Goal: Task Accomplishment & Management: Use online tool/utility

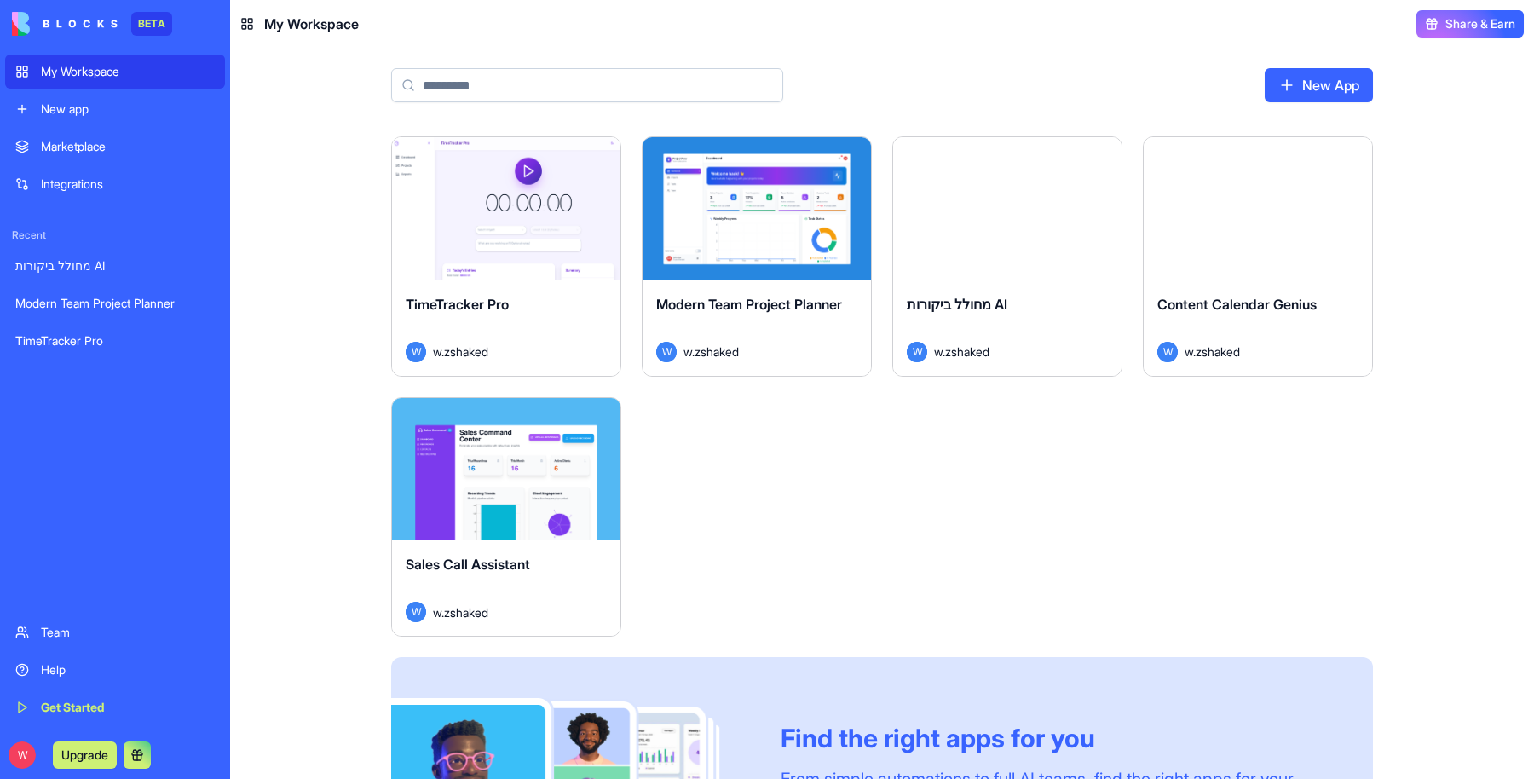
click at [1326, 90] on link "New App" at bounding box center [1319, 85] width 108 height 34
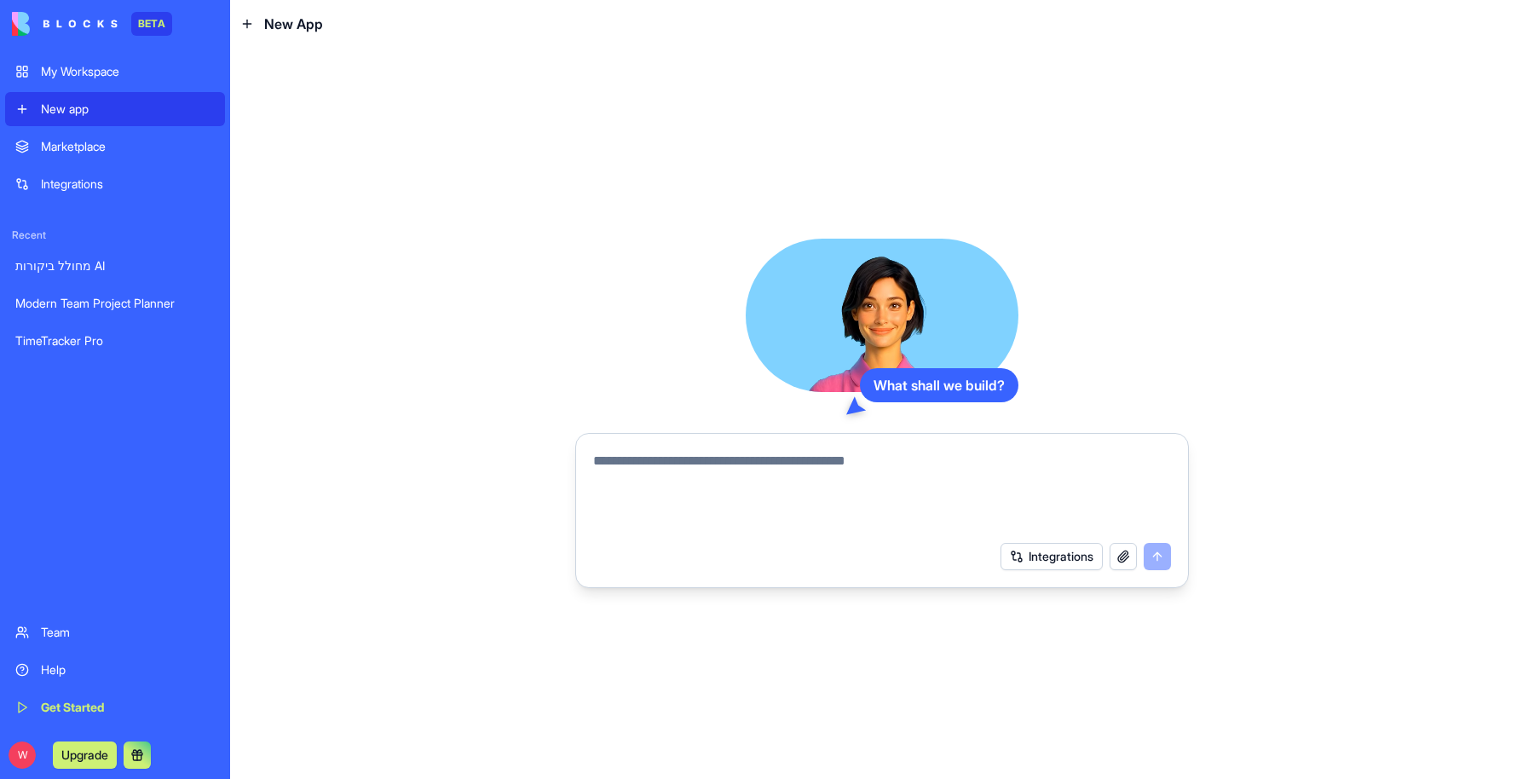
click at [1052, 562] on button "Integrations" at bounding box center [1052, 556] width 102 height 27
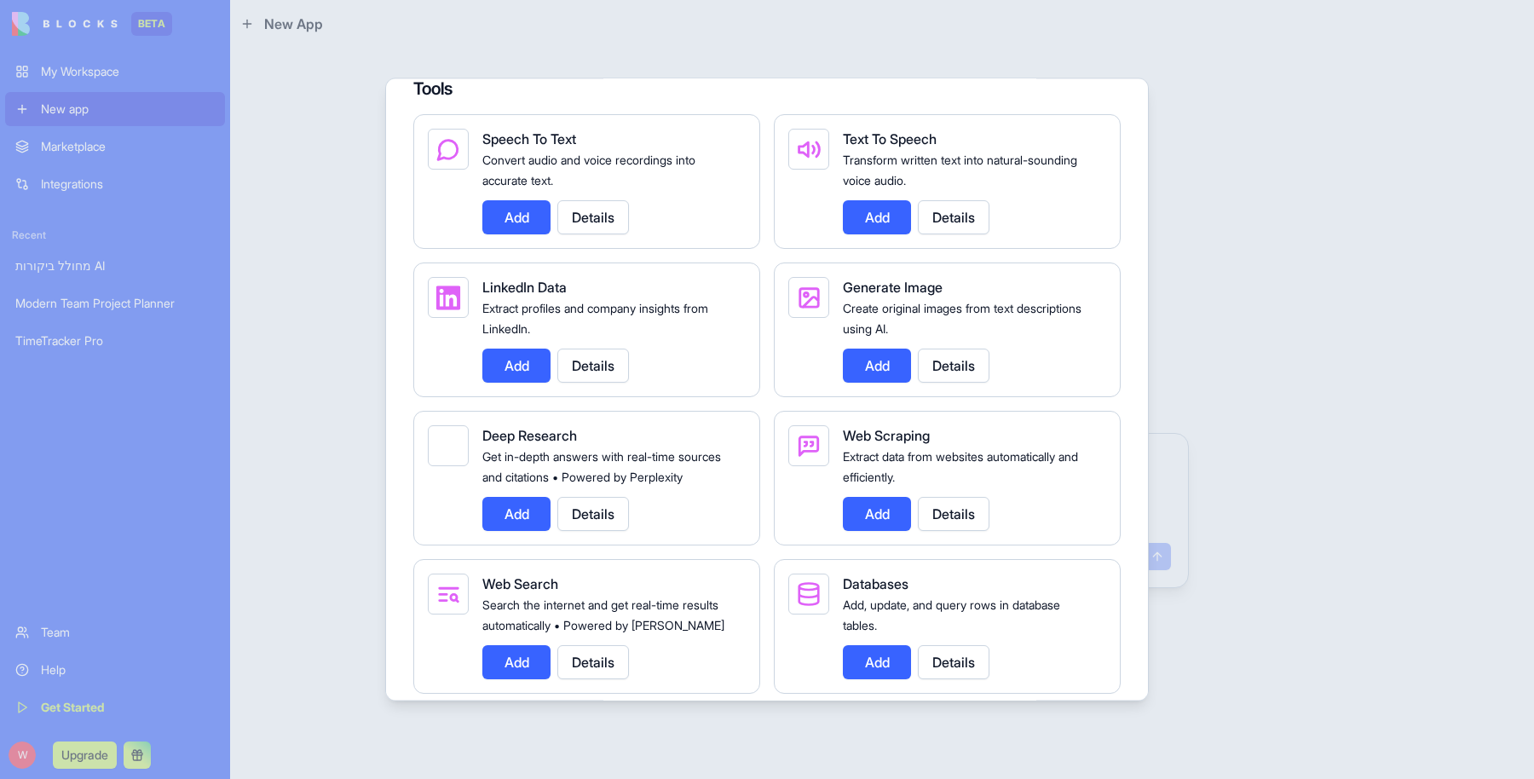
scroll to position [1824, 0]
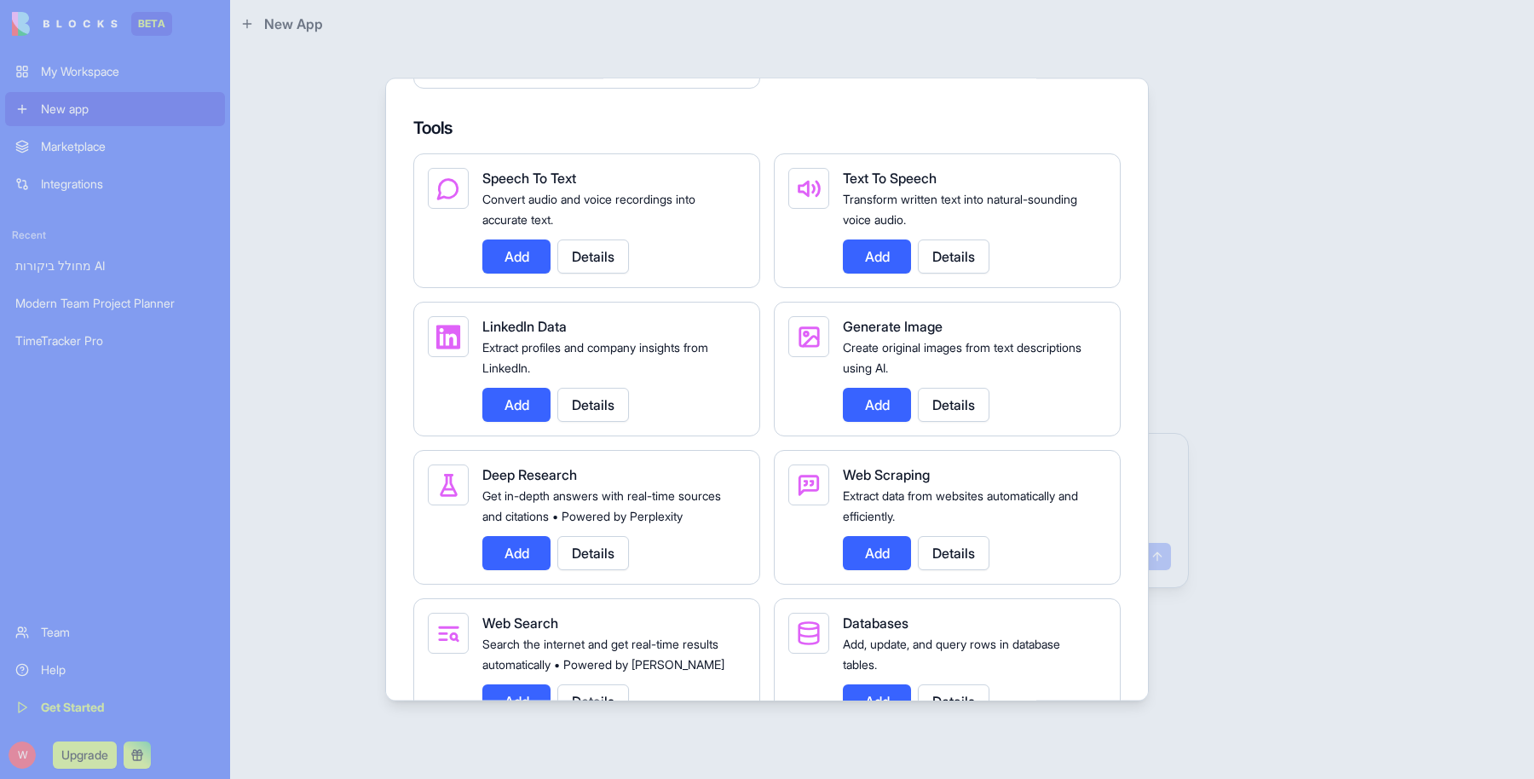
click at [523, 417] on button "Add" at bounding box center [517, 405] width 68 height 34
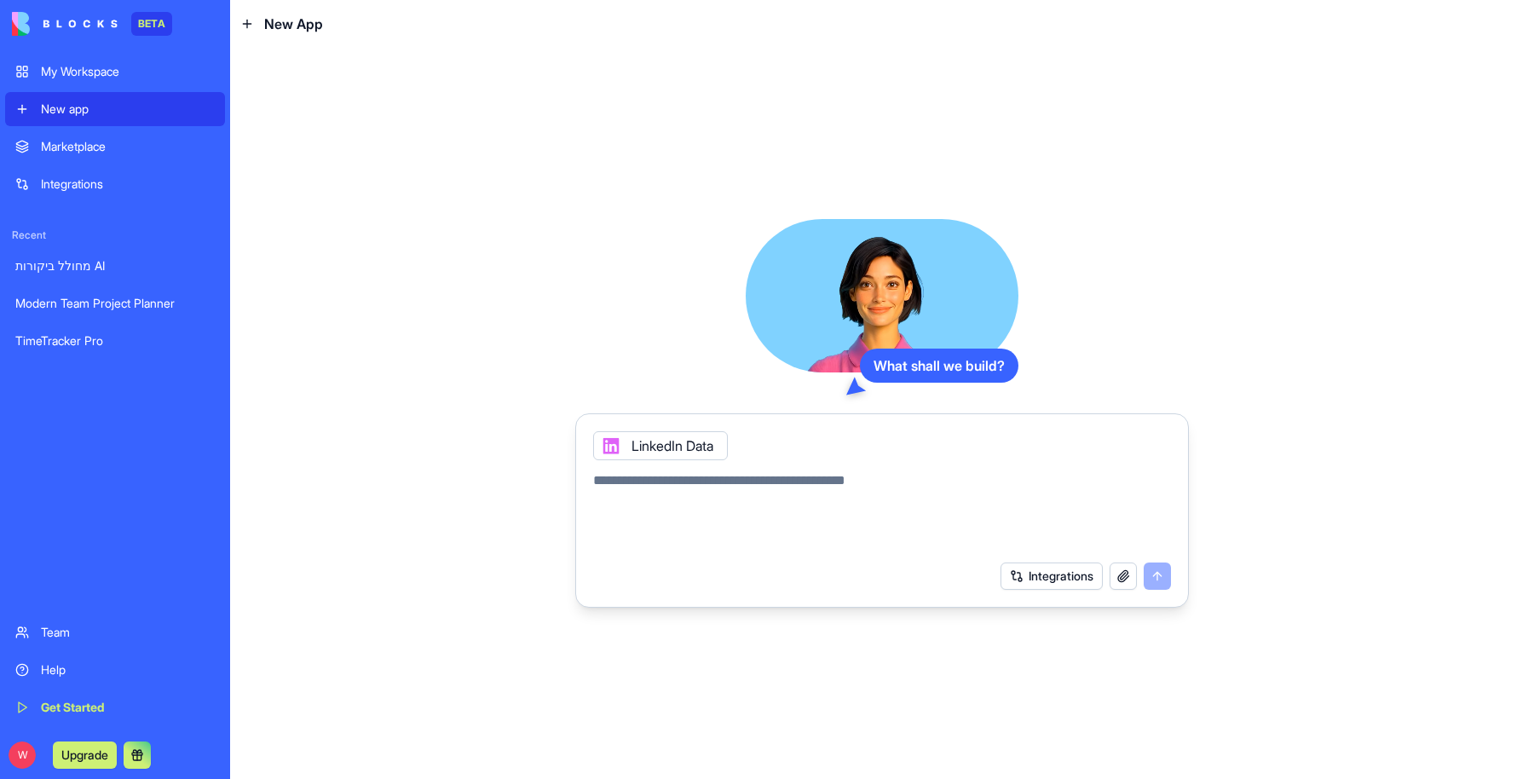
click at [704, 491] on textarea at bounding box center [882, 512] width 578 height 82
type textarea "**********"
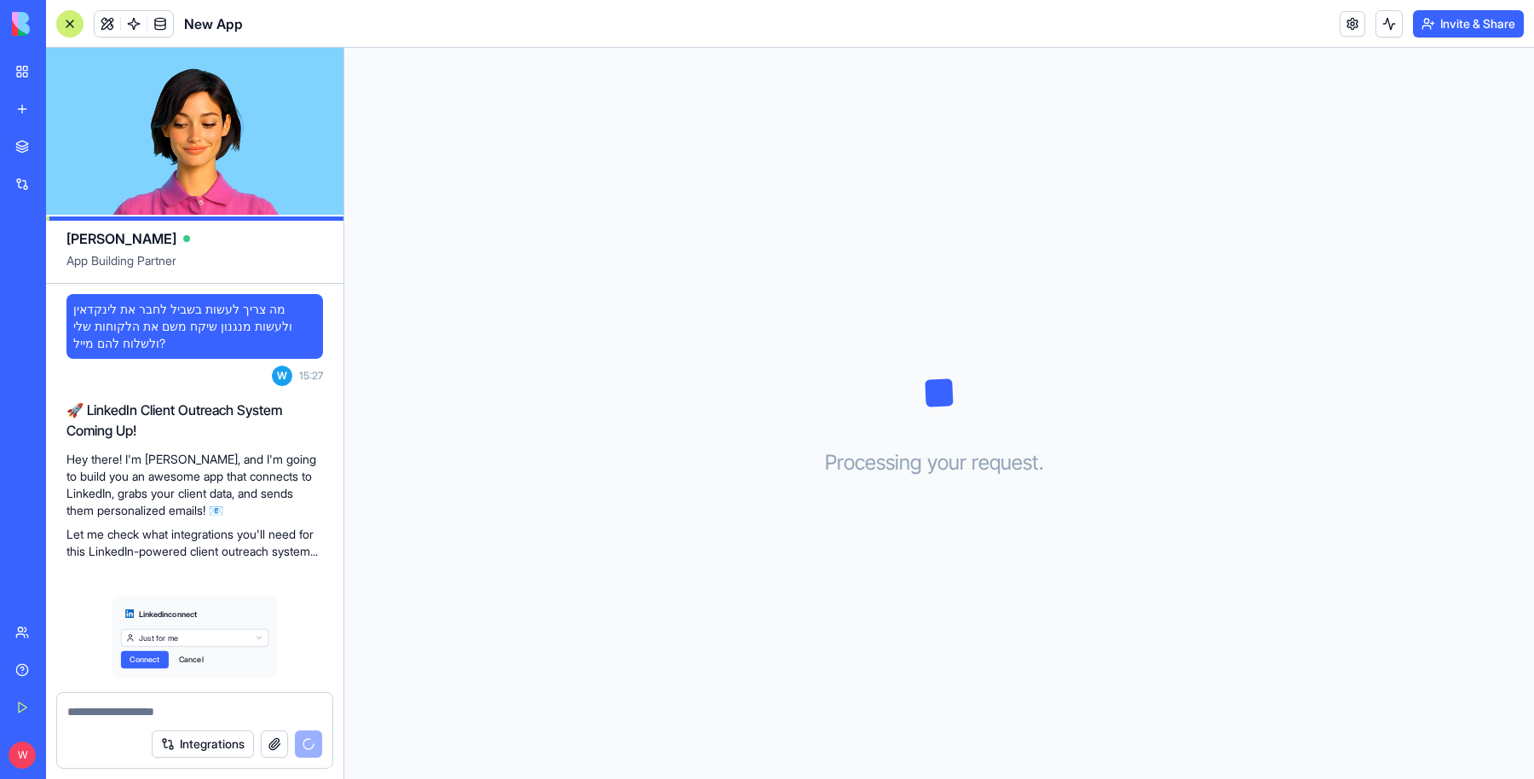
scroll to position [51, 0]
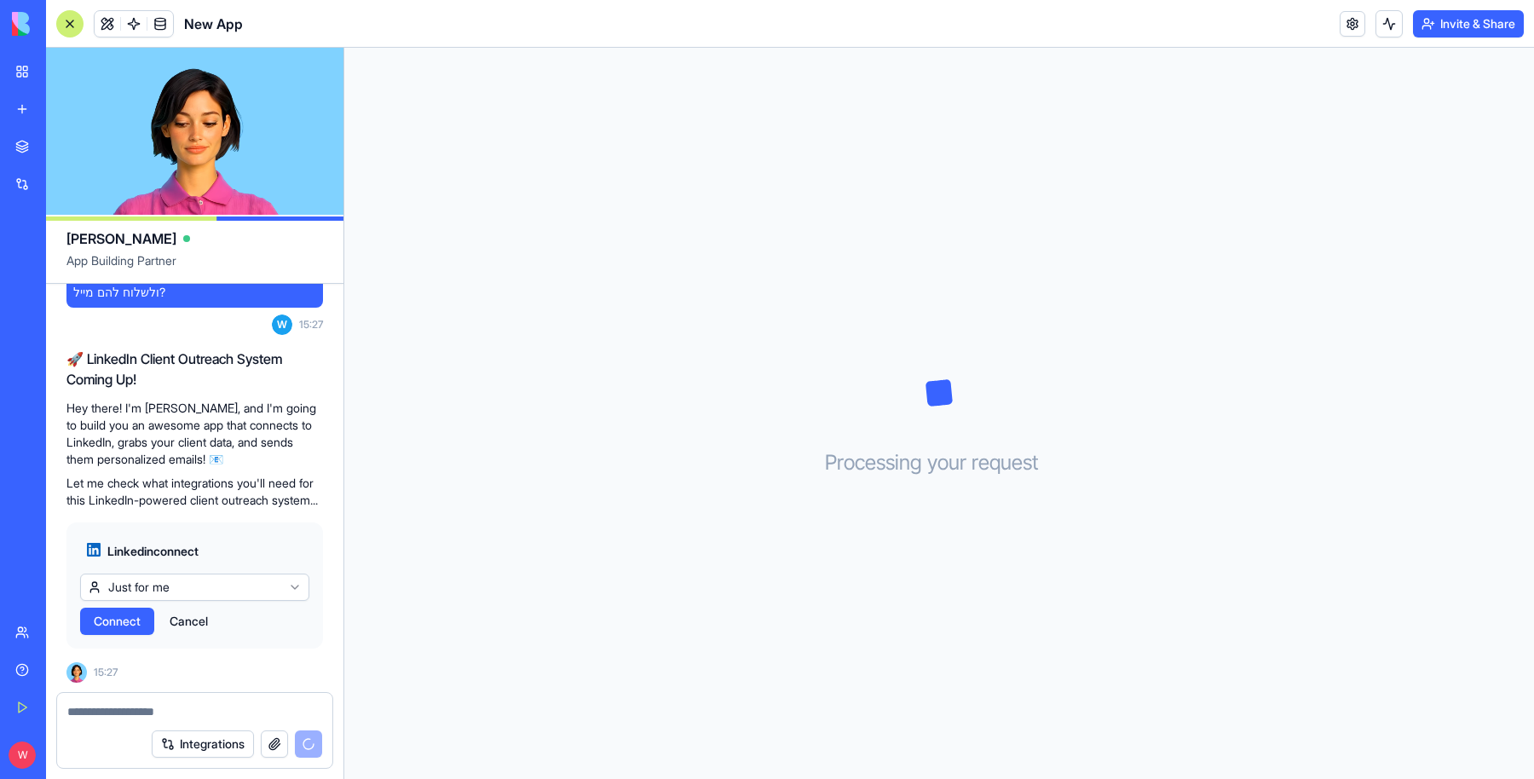
click at [189, 582] on html "BETA My Workspace New app Marketplace Integrations Recent Modern Team Project P…" at bounding box center [767, 389] width 1534 height 779
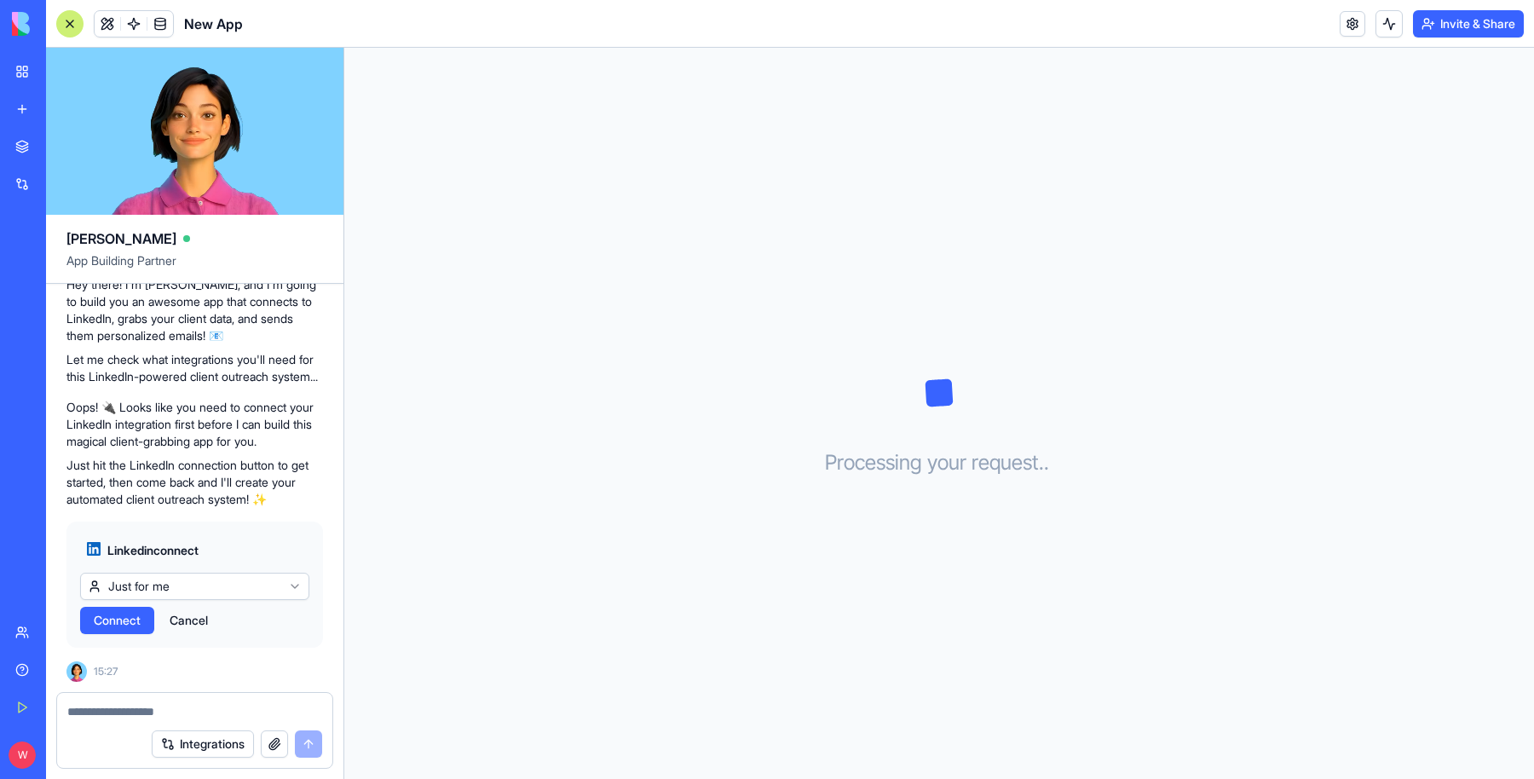
click at [243, 540] on html "BETA My Workspace New app Marketplace Integrations Recent Modern Team Project P…" at bounding box center [767, 389] width 1534 height 779
click at [109, 624] on span "Connect" at bounding box center [117, 620] width 47 height 17
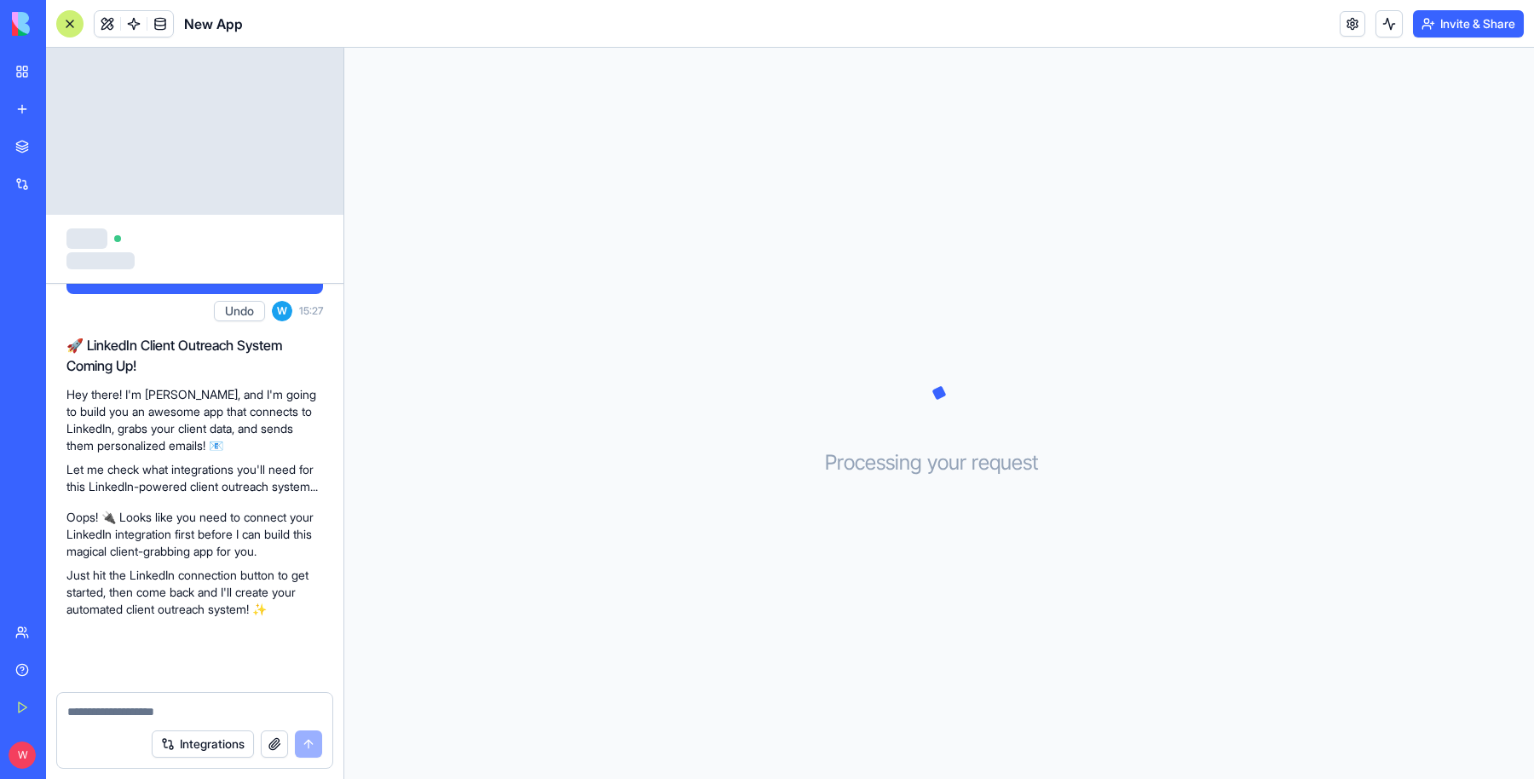
scroll to position [597, 0]
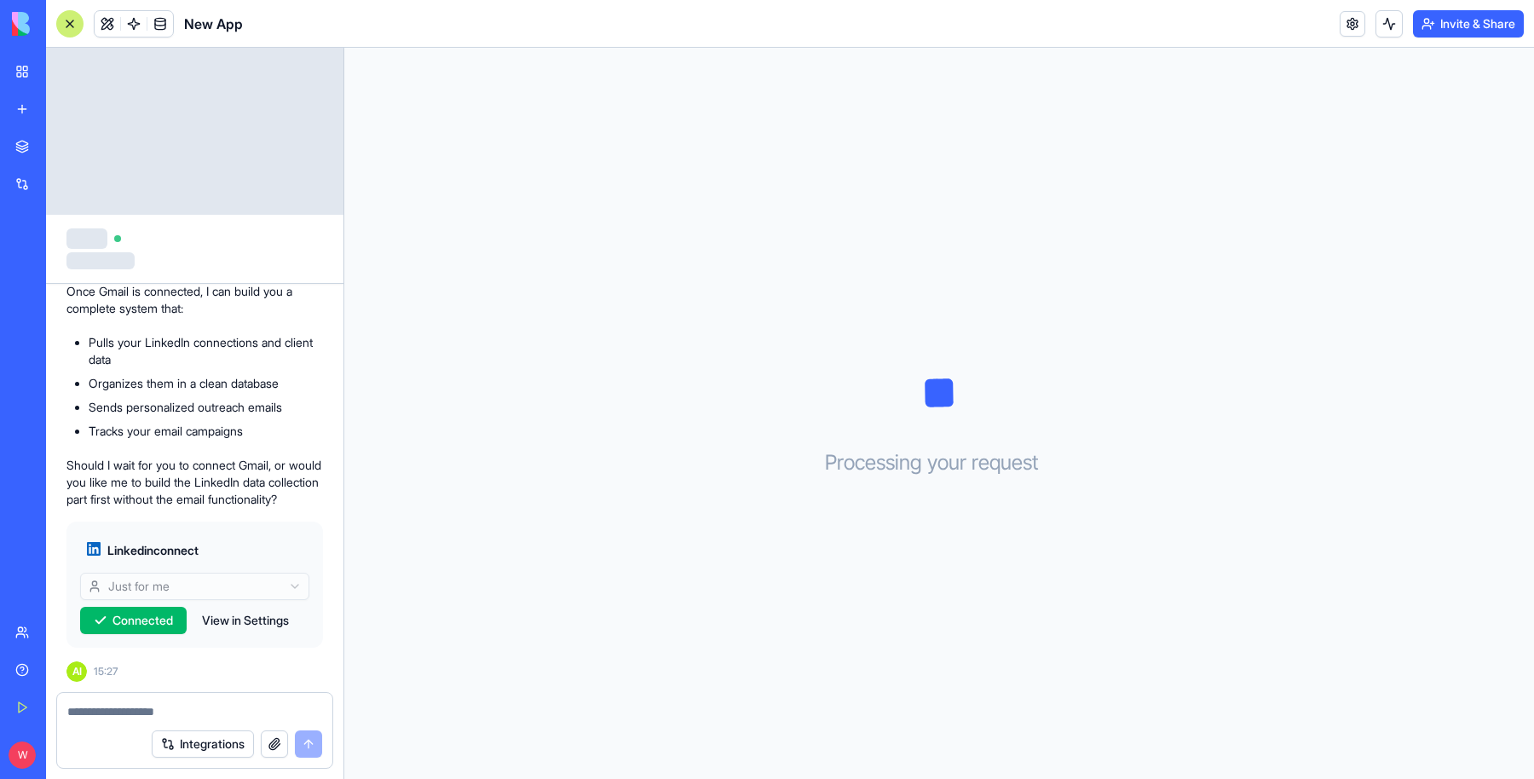
click at [235, 623] on button "View in Settings" at bounding box center [246, 620] width 104 height 27
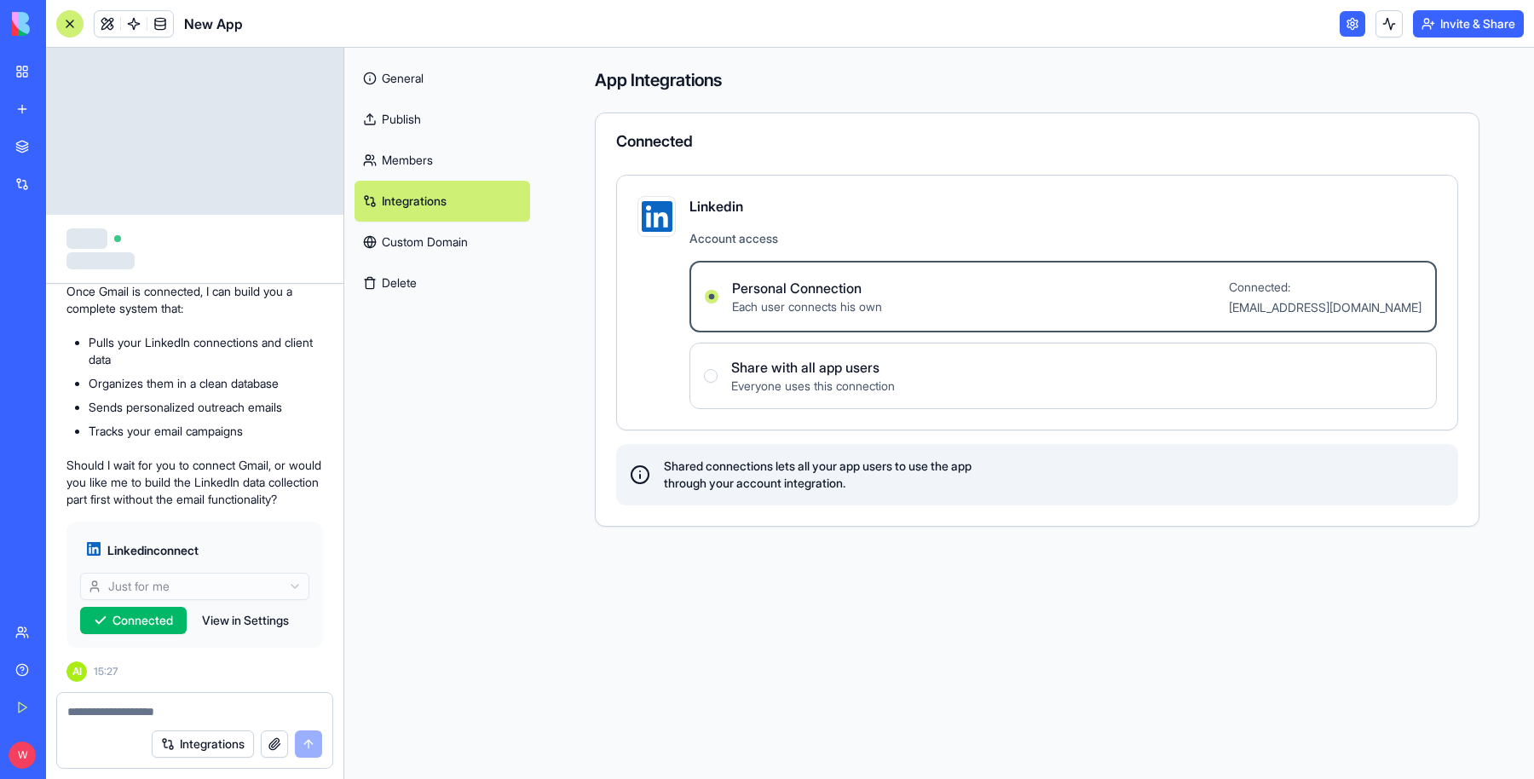
click at [265, 625] on button "View in Settings" at bounding box center [246, 620] width 104 height 27
click at [165, 624] on span "Connected" at bounding box center [143, 620] width 61 height 17
click at [422, 160] on link "Members" at bounding box center [443, 160] width 176 height 41
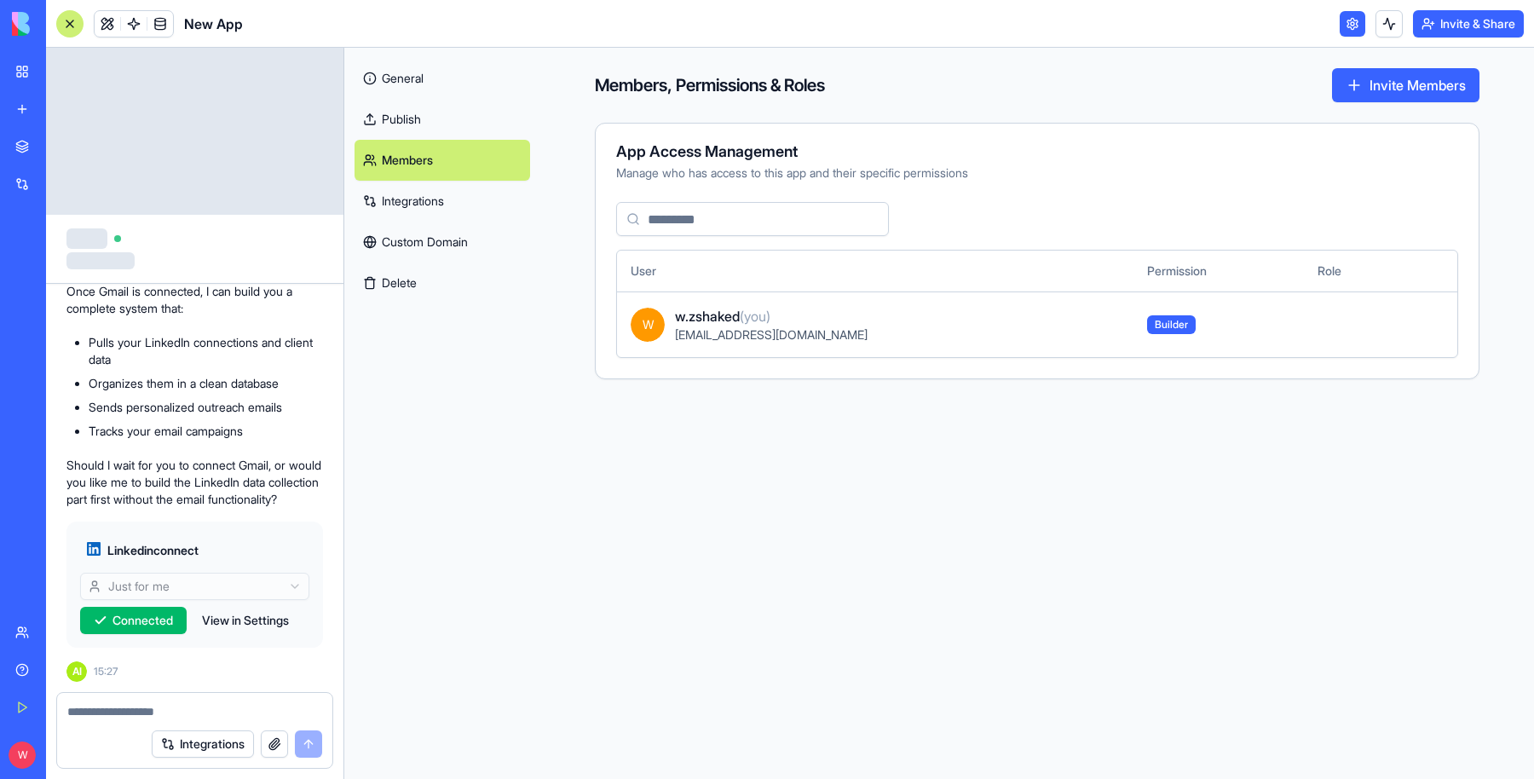
click at [426, 116] on link "Publish" at bounding box center [443, 119] width 176 height 41
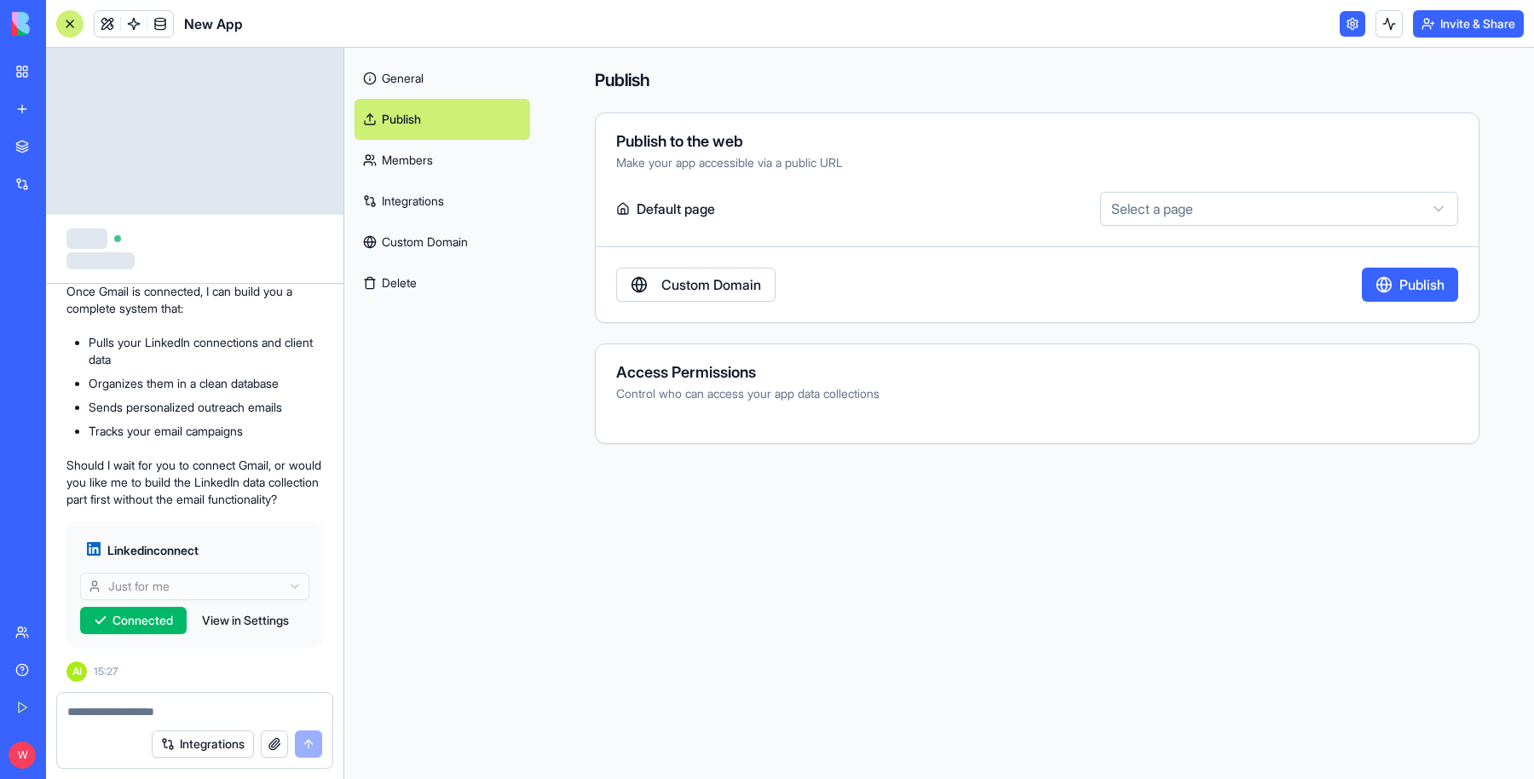
click at [427, 85] on link "General" at bounding box center [443, 78] width 176 height 41
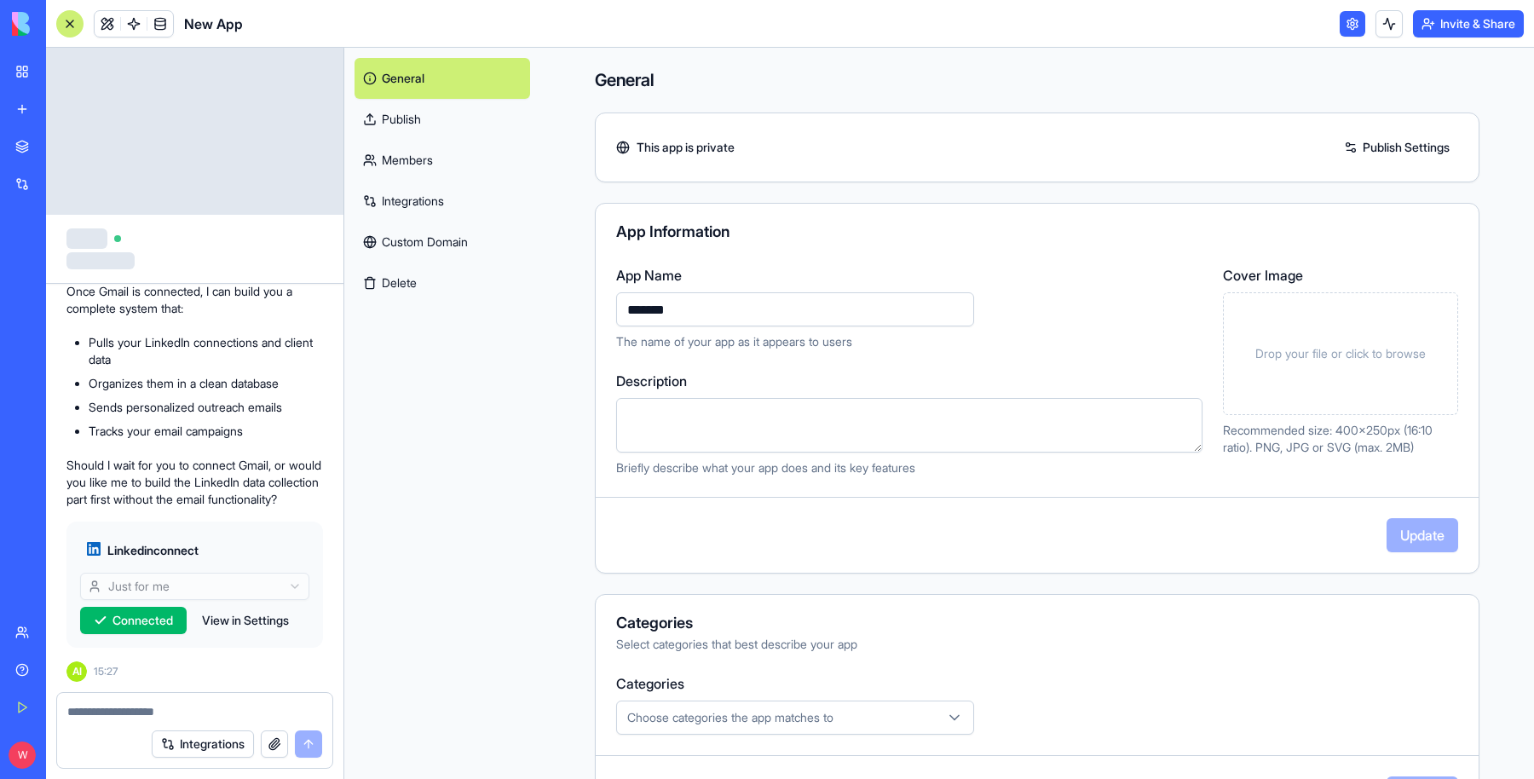
click at [423, 286] on button "Delete" at bounding box center [443, 283] width 176 height 41
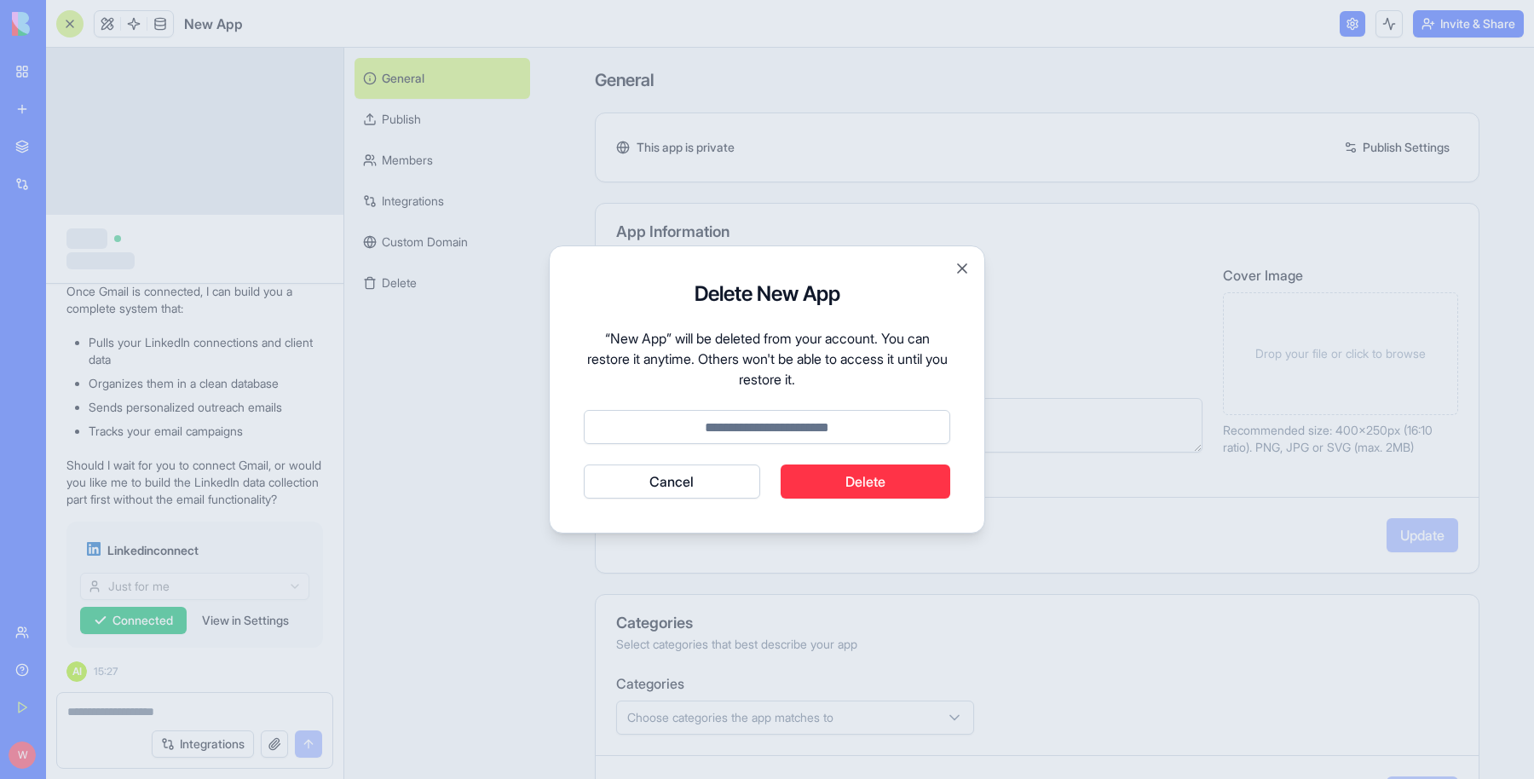
click at [696, 476] on button "Cancel" at bounding box center [672, 482] width 176 height 34
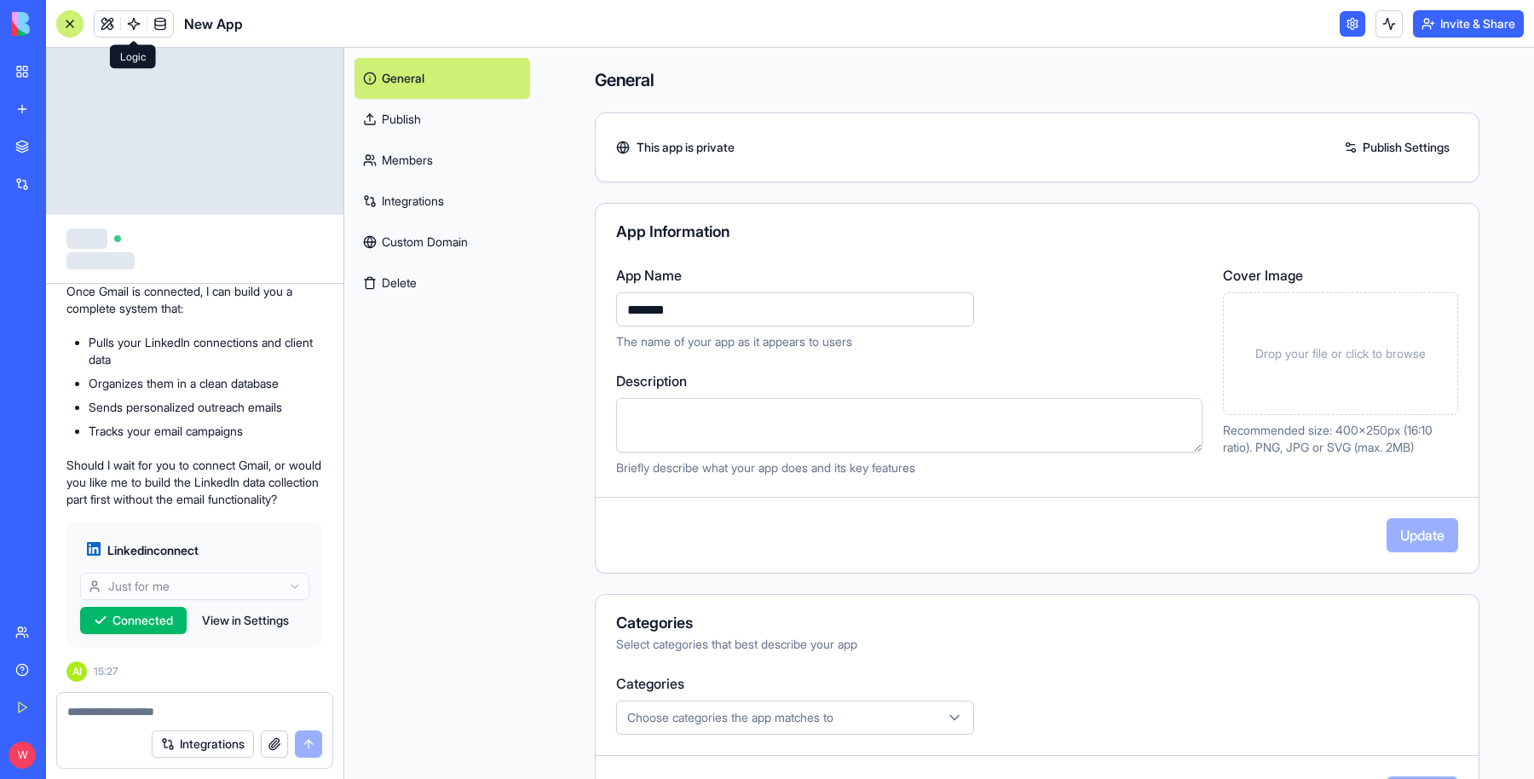
click at [133, 22] on link at bounding box center [134, 24] width 26 height 26
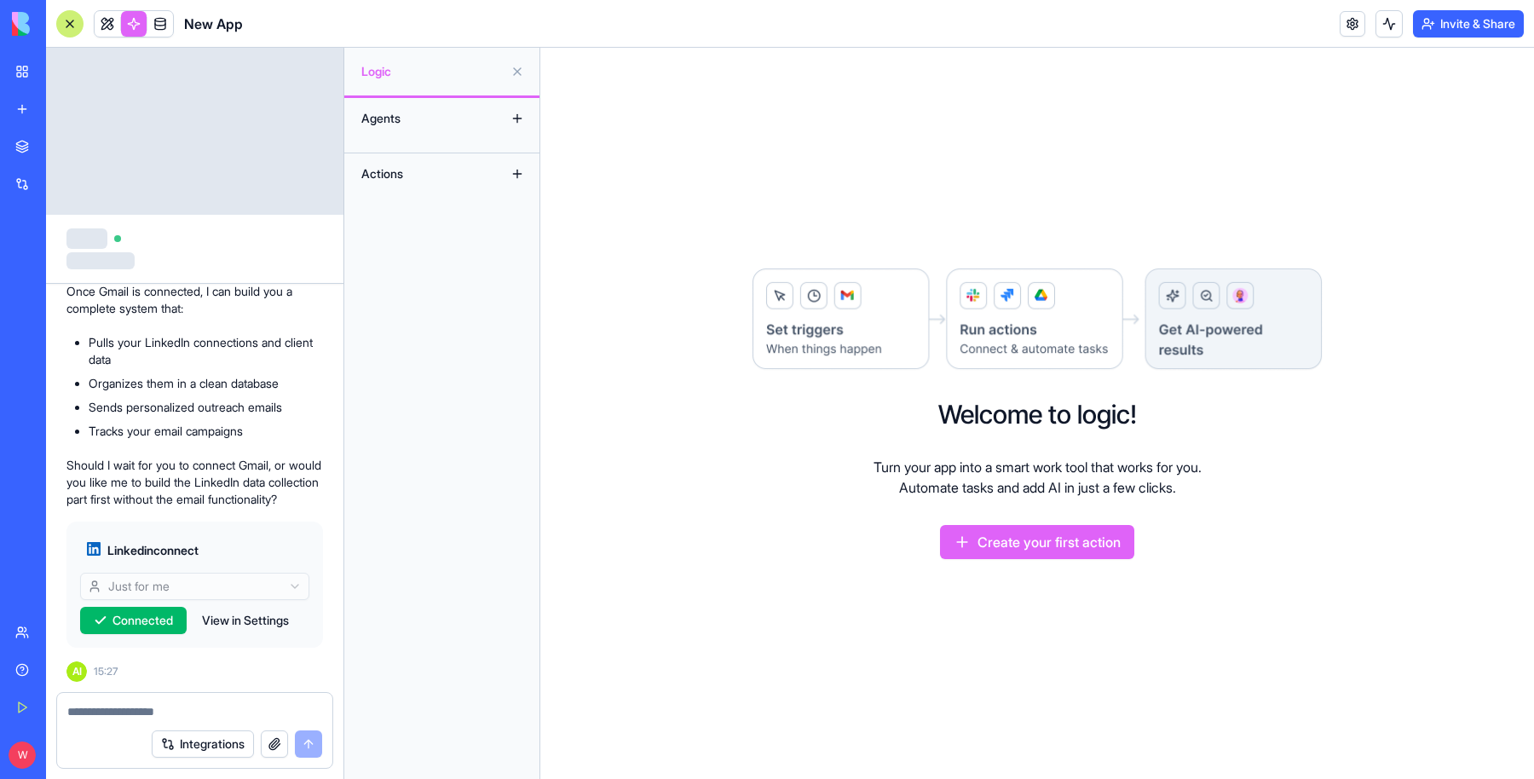
click at [394, 114] on div "Agents" at bounding box center [421, 118] width 136 height 27
click at [391, 177] on div "Actions" at bounding box center [421, 173] width 136 height 27
click at [107, 31] on link at bounding box center [108, 24] width 26 height 26
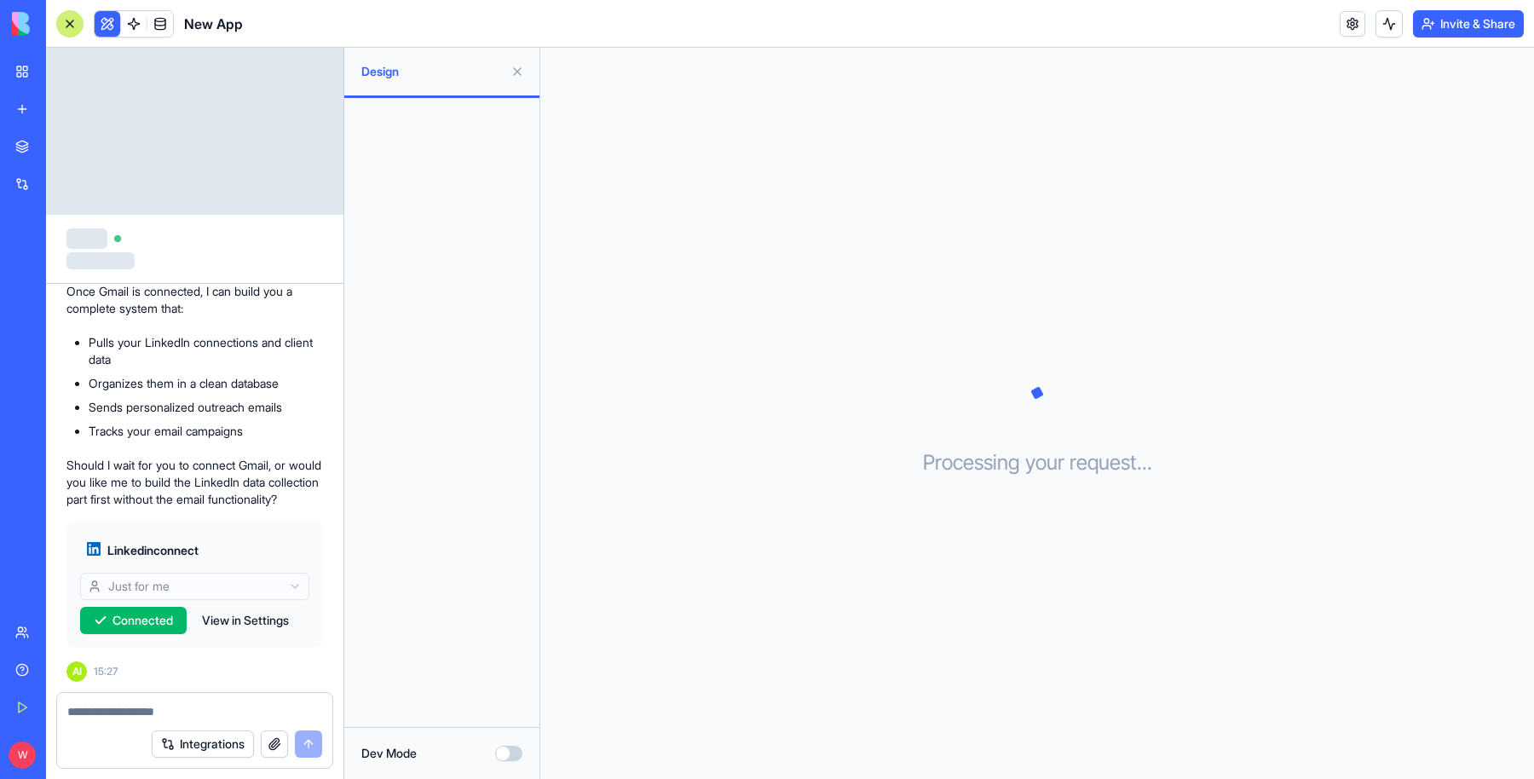
click at [181, 713] on textarea at bounding box center [194, 711] width 255 height 17
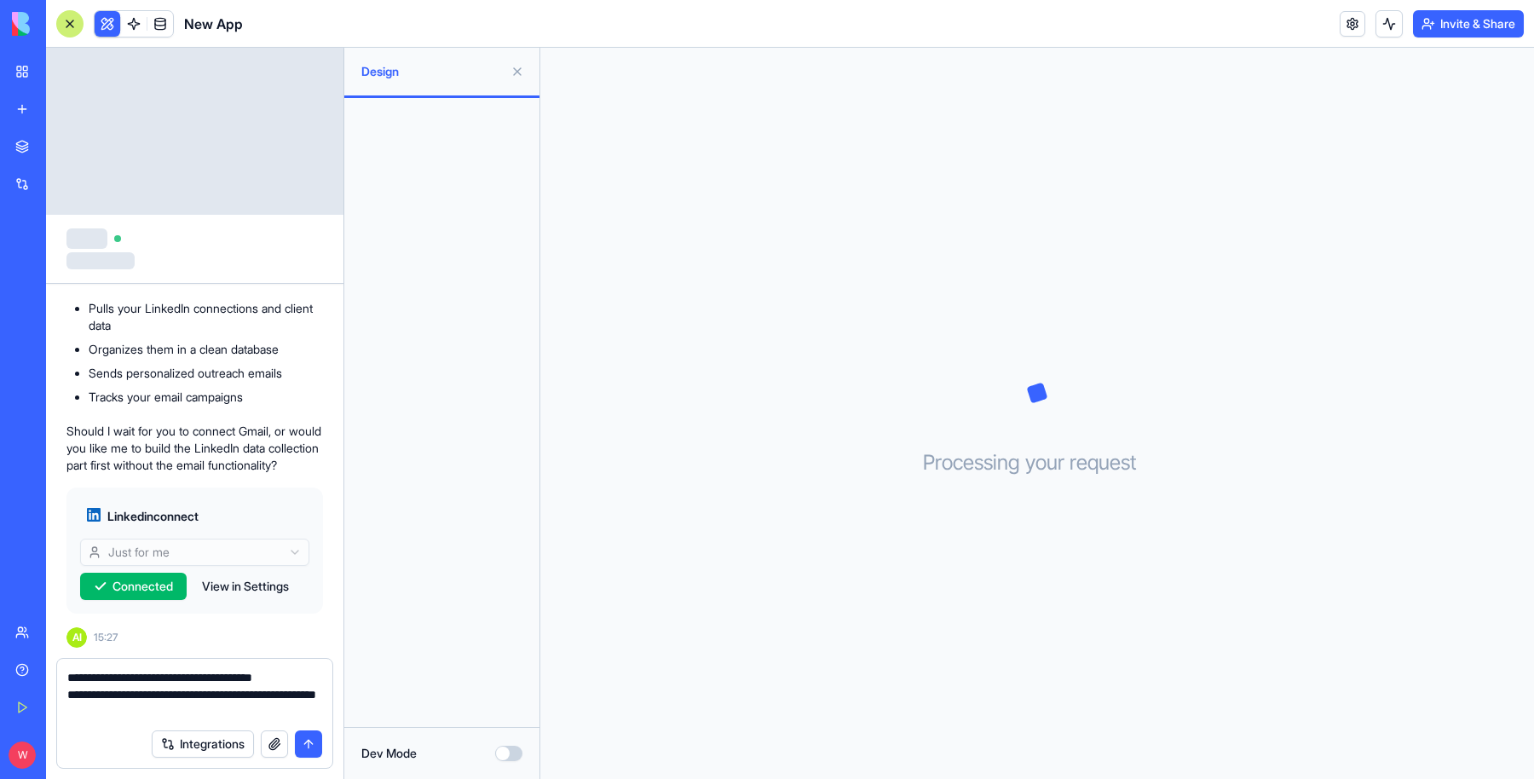
type textarea "**********"
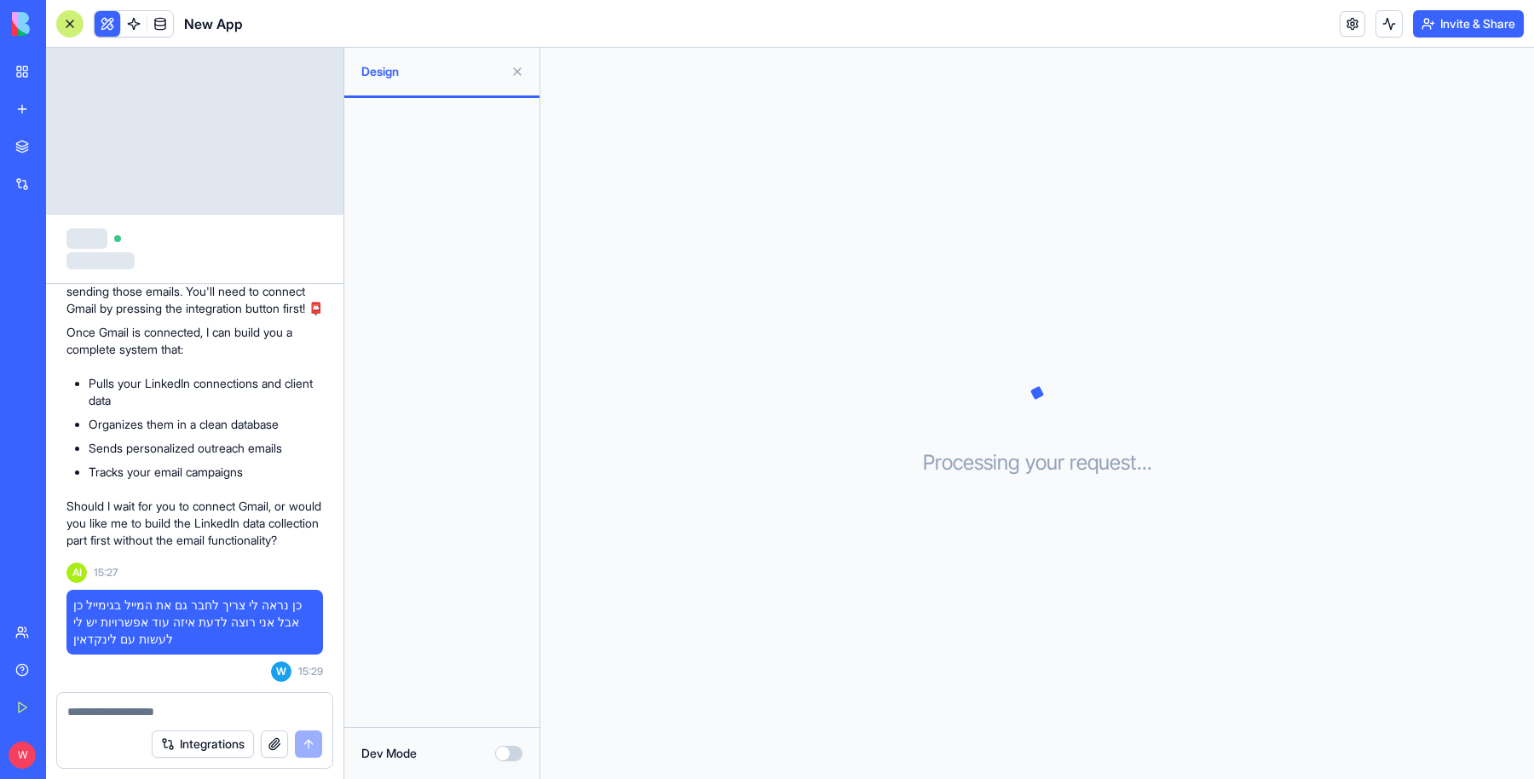
scroll to position [1562, 0]
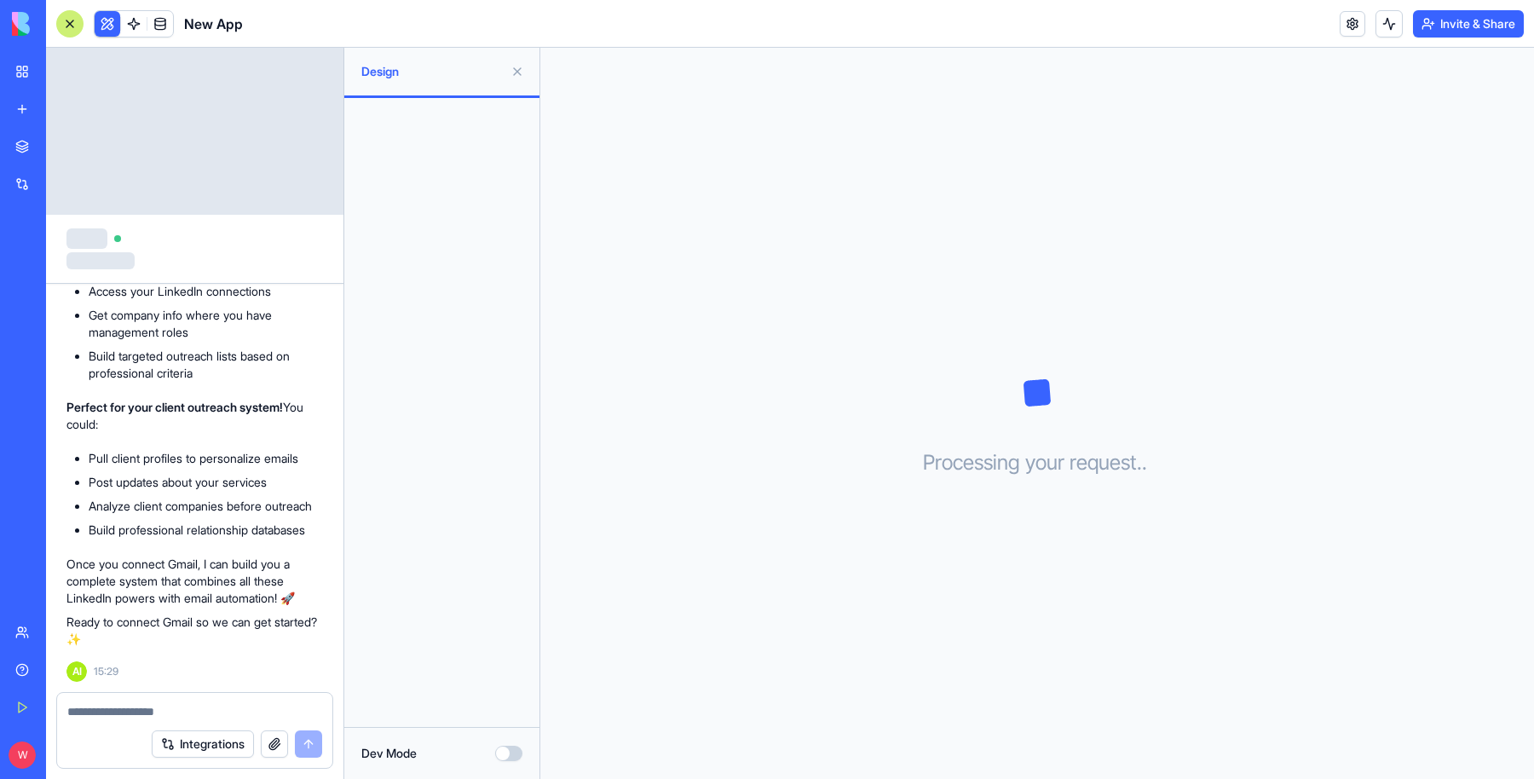
click at [220, 705] on textarea at bounding box center [195, 711] width 256 height 17
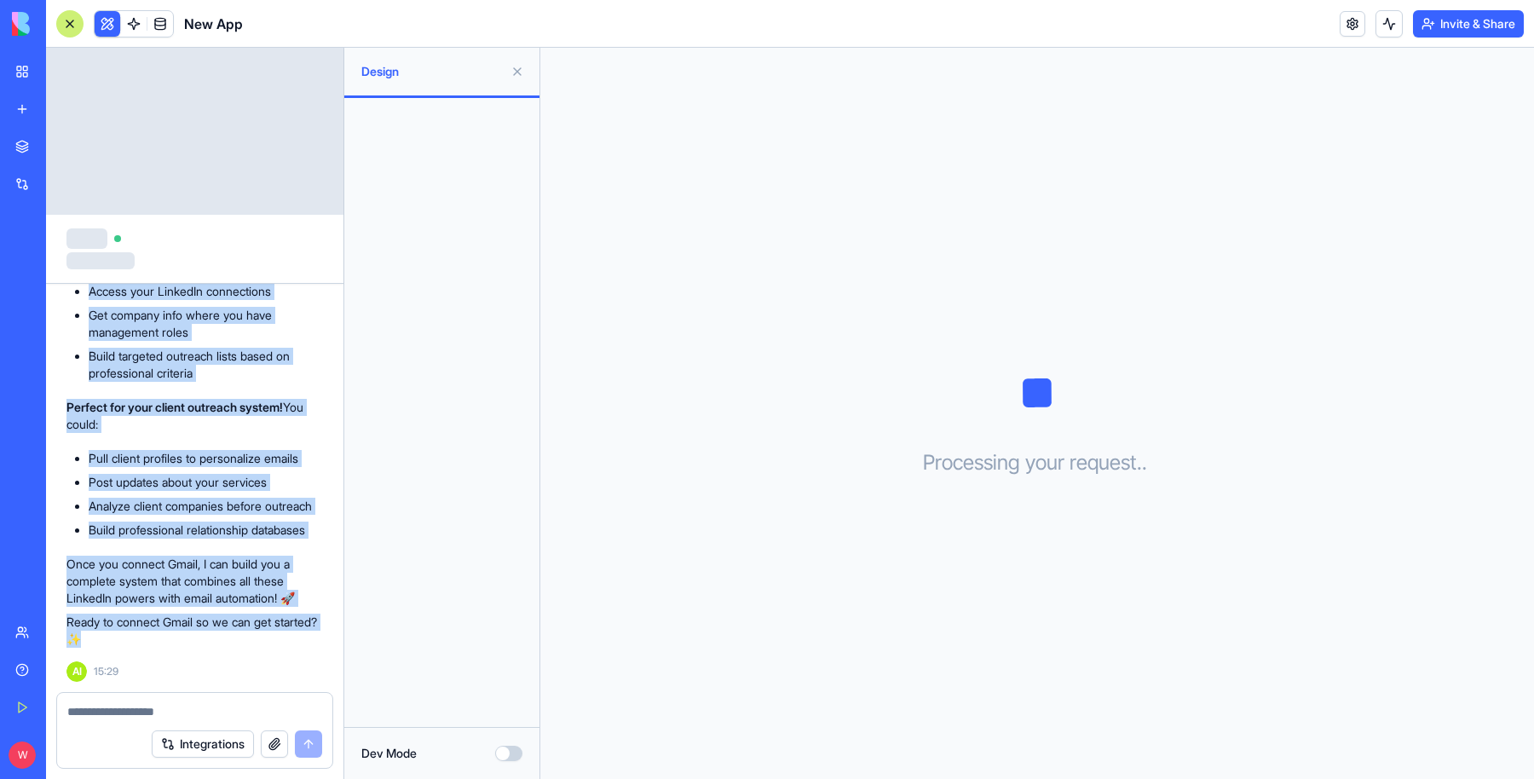
drag, startPoint x: 84, startPoint y: 561, endPoint x: 166, endPoint y: 641, distance: 115.1
click at [165, 640] on div "🔗 LinkedIn Integration Superpowers! Great question! Here's what you can do with…" at bounding box center [194, 239] width 257 height 818
copy div "LinkedIn Integration Superpowers! Great question! Here's what you can do with L…"
